Goal: Information Seeking & Learning: Learn about a topic

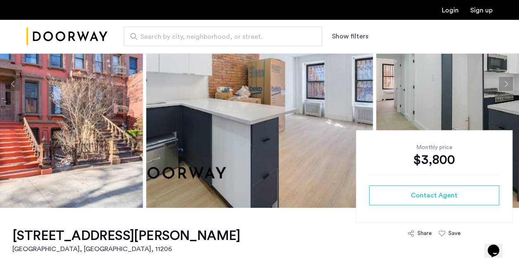
scroll to position [41, 0]
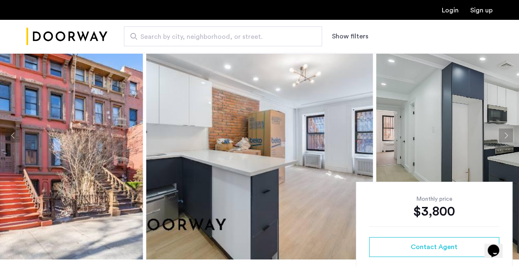
click at [508, 137] on button "Next apartment" at bounding box center [505, 135] width 14 height 14
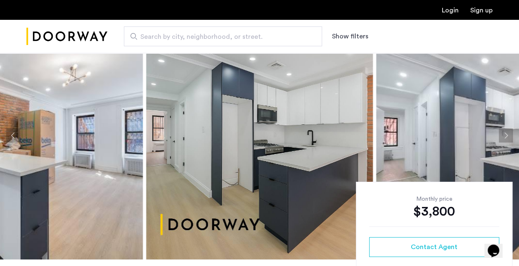
click at [508, 137] on button "Next apartment" at bounding box center [505, 135] width 14 height 14
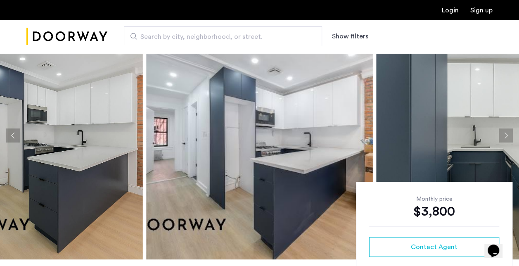
click at [508, 136] on button "Next apartment" at bounding box center [505, 135] width 14 height 14
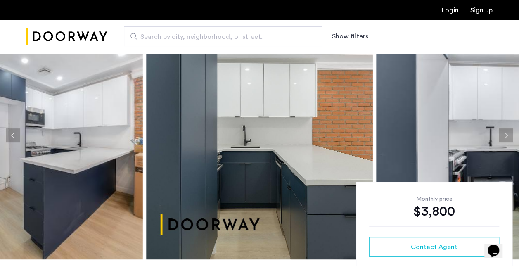
click at [508, 136] on button "Next apartment" at bounding box center [505, 135] width 14 height 14
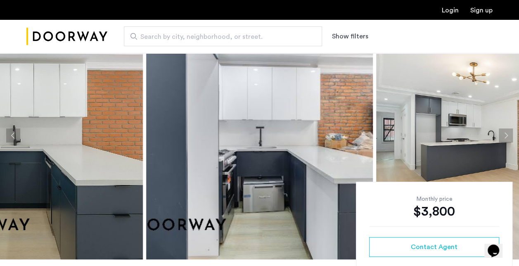
click at [509, 135] on button "Next apartment" at bounding box center [505, 135] width 14 height 14
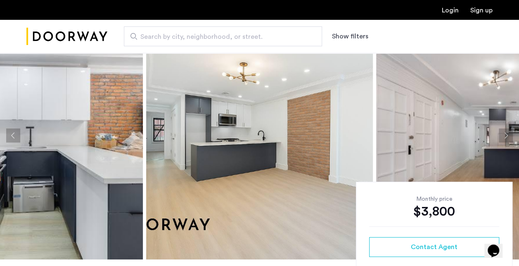
click at [509, 135] on button "Next apartment" at bounding box center [505, 135] width 14 height 14
click at [508, 138] on button "Next apartment" at bounding box center [505, 135] width 14 height 14
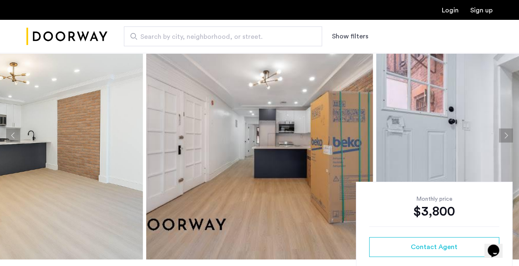
click at [508, 137] on button "Next apartment" at bounding box center [505, 135] width 14 height 14
